Goal: Task Accomplishment & Management: Manage account settings

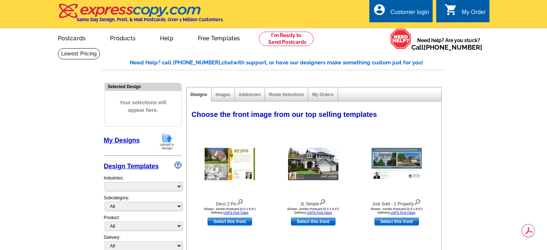
select select "785"
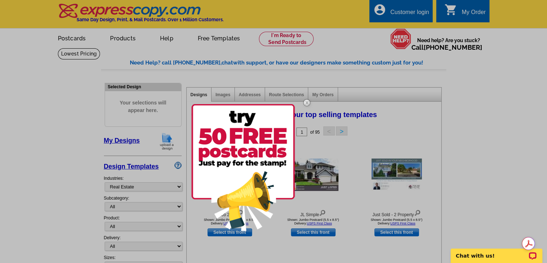
click at [410, 16] on div at bounding box center [273, 131] width 547 height 263
click at [305, 103] on img at bounding box center [307, 102] width 21 height 21
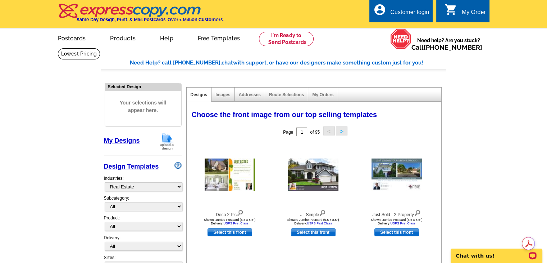
click at [407, 12] on div "Customer login" at bounding box center [409, 14] width 39 height 10
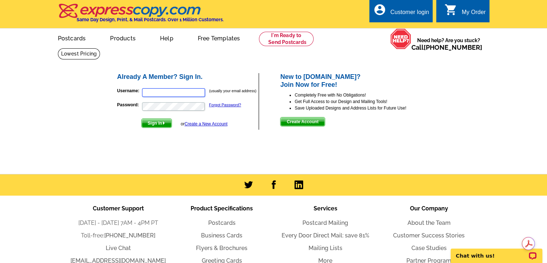
type input "jbrivard@gmail.com"
click at [160, 125] on span "Sign In" at bounding box center [157, 123] width 30 height 9
